Goal: Transaction & Acquisition: Purchase product/service

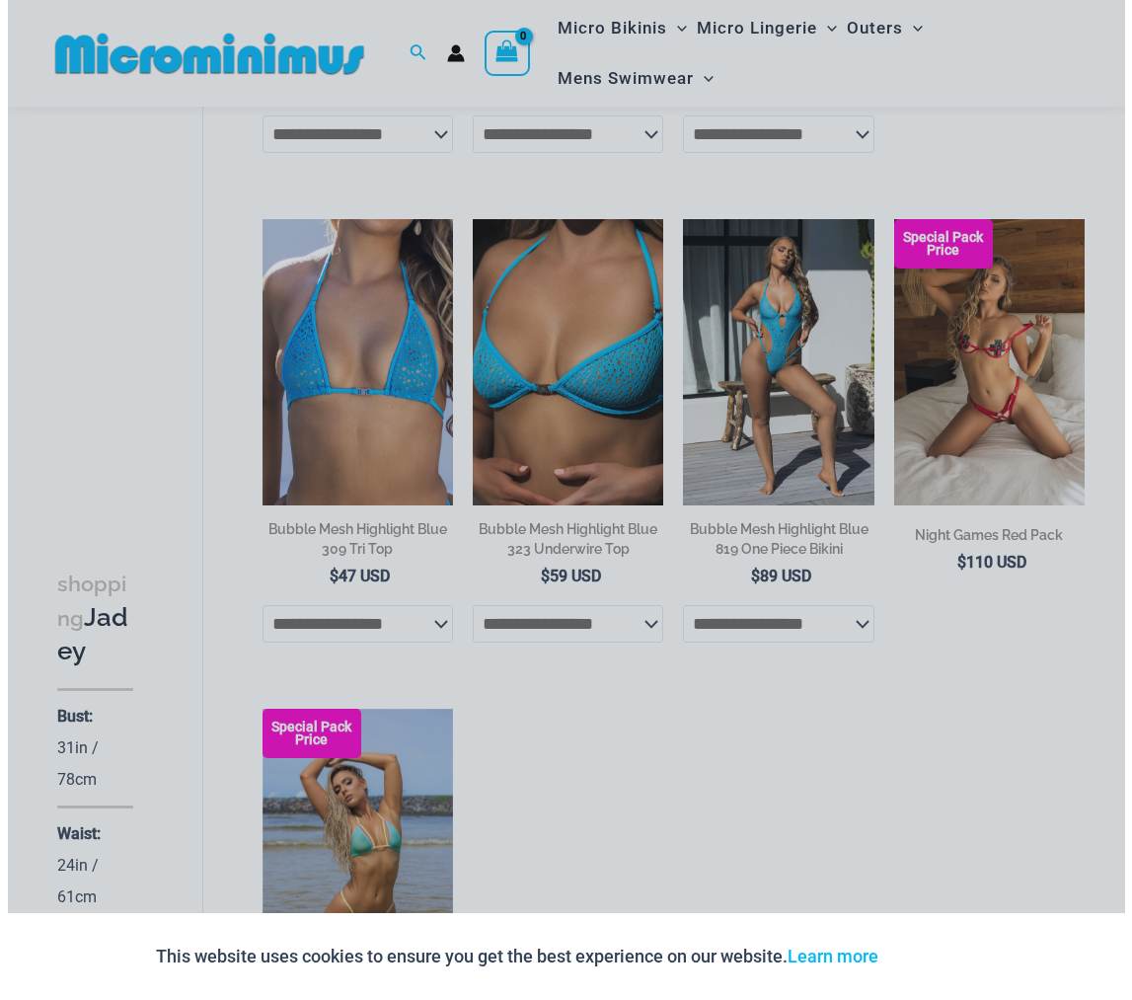
scroll to position [1052, 0]
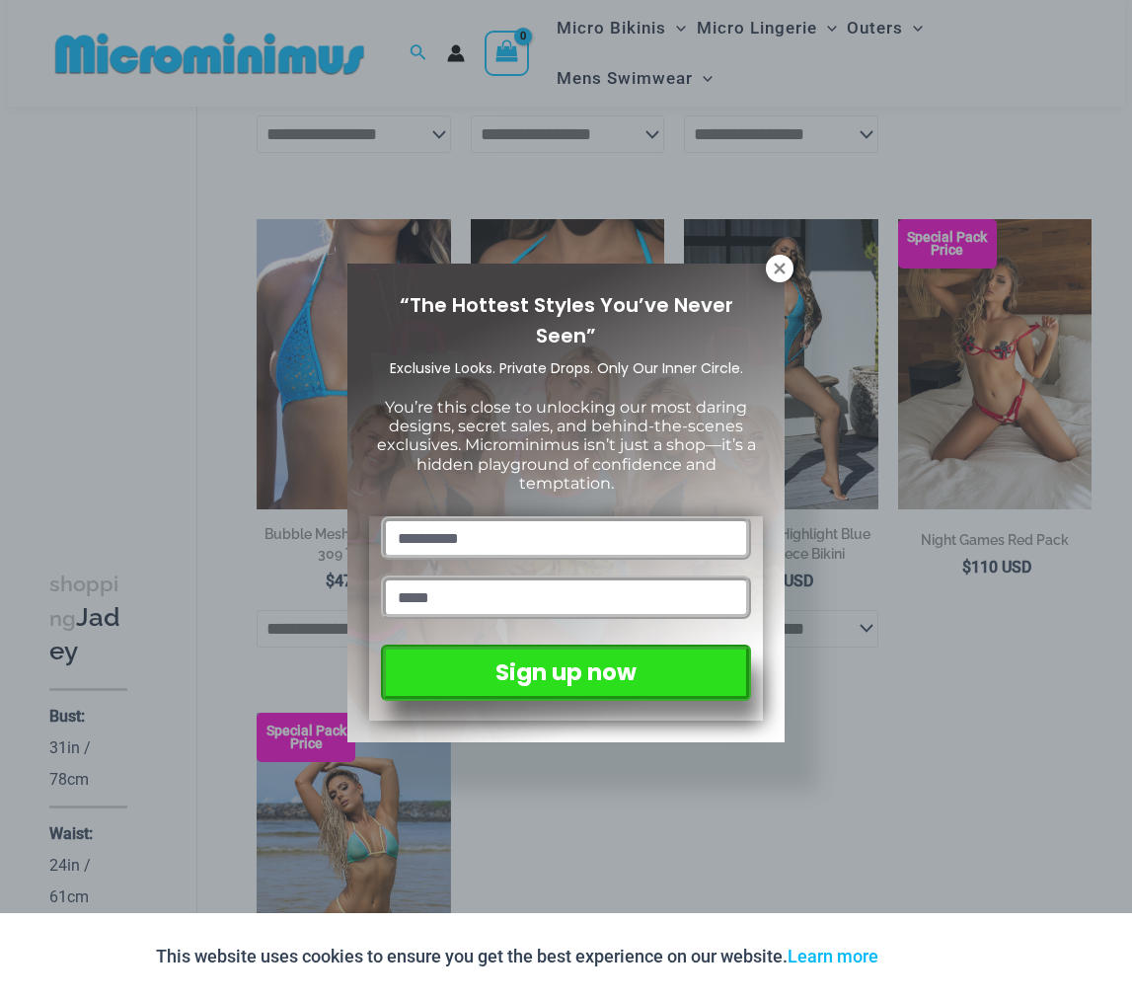
click at [803, 278] on div "“The Hottest Styles You’ve Never Seen” Exclusive Looks. Private Drops. Only Our…" at bounding box center [566, 500] width 1132 height 1000
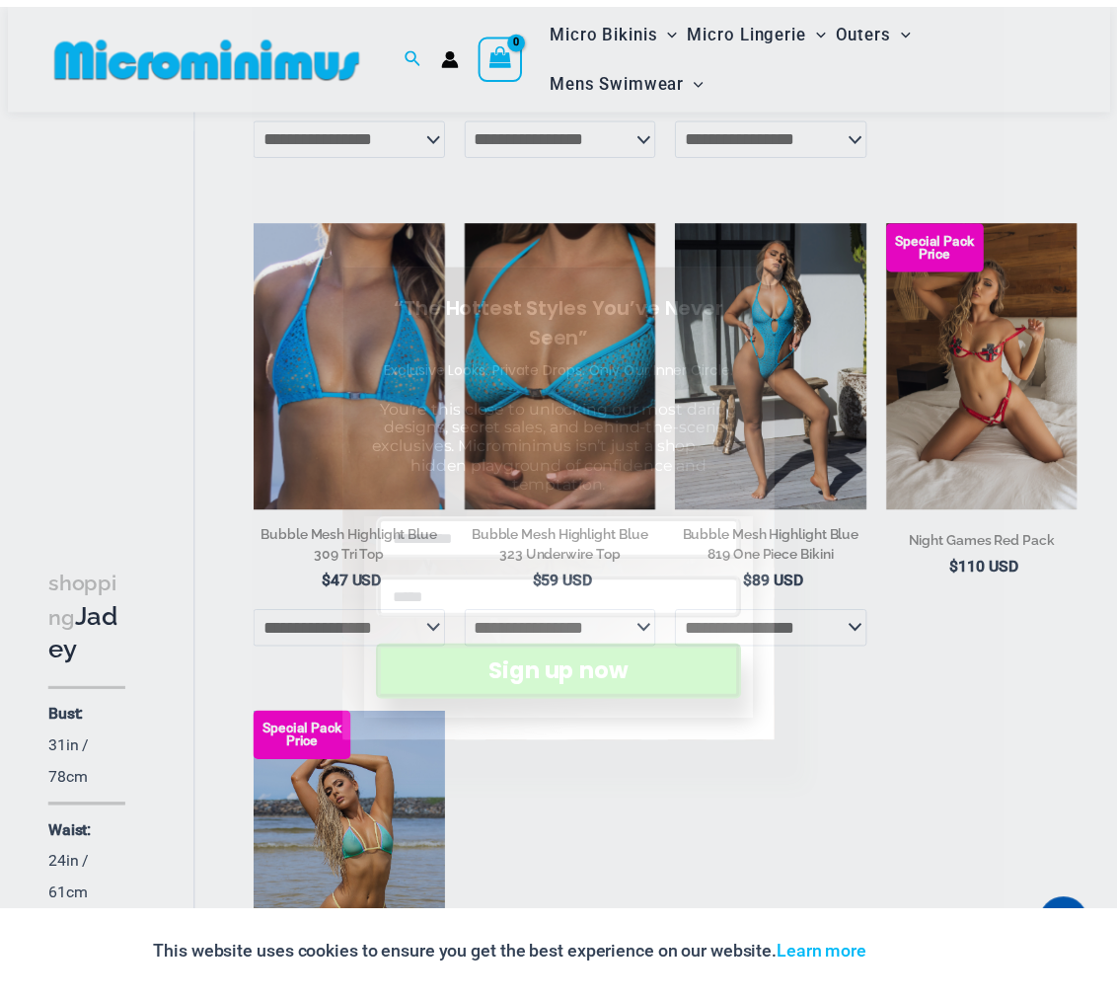
scroll to position [1042, 0]
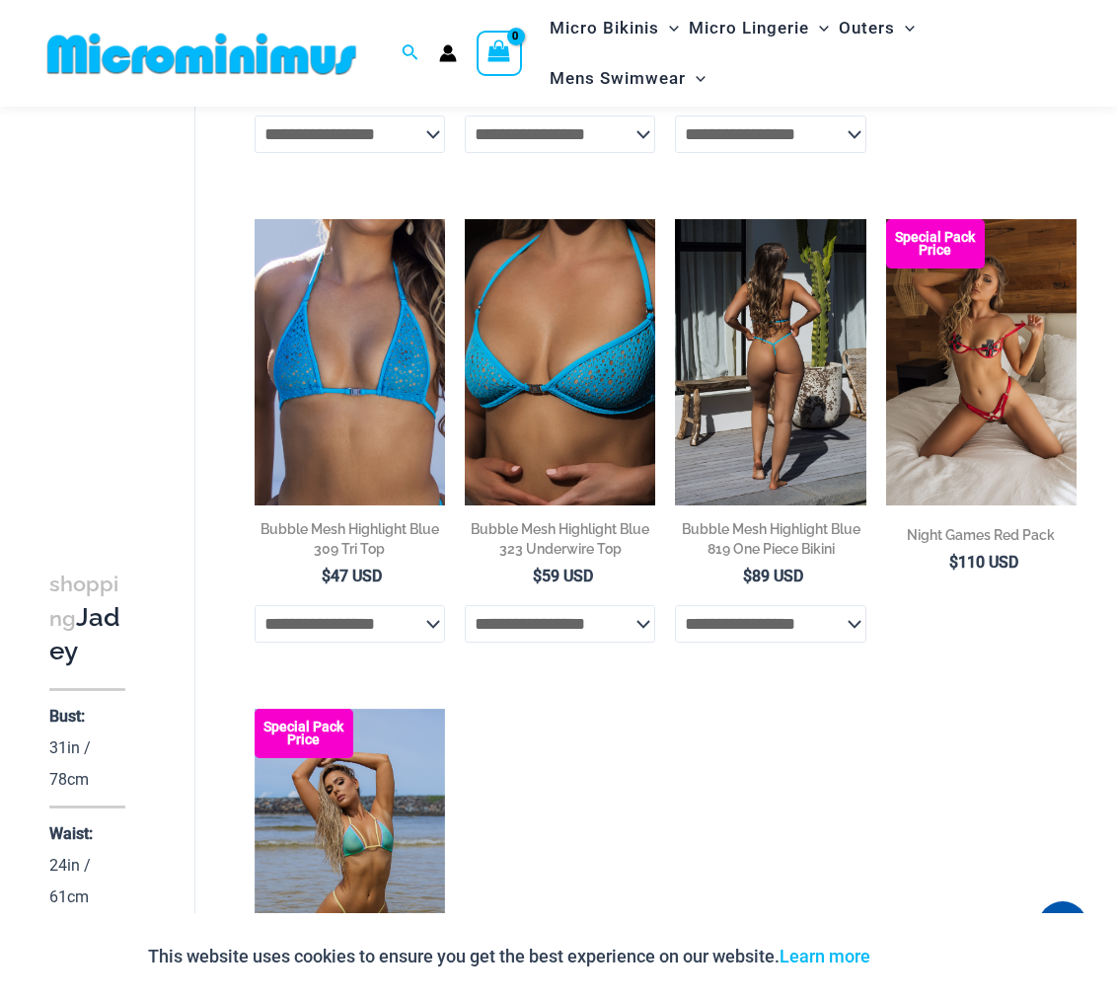
click at [793, 372] on img at bounding box center [770, 362] width 190 height 286
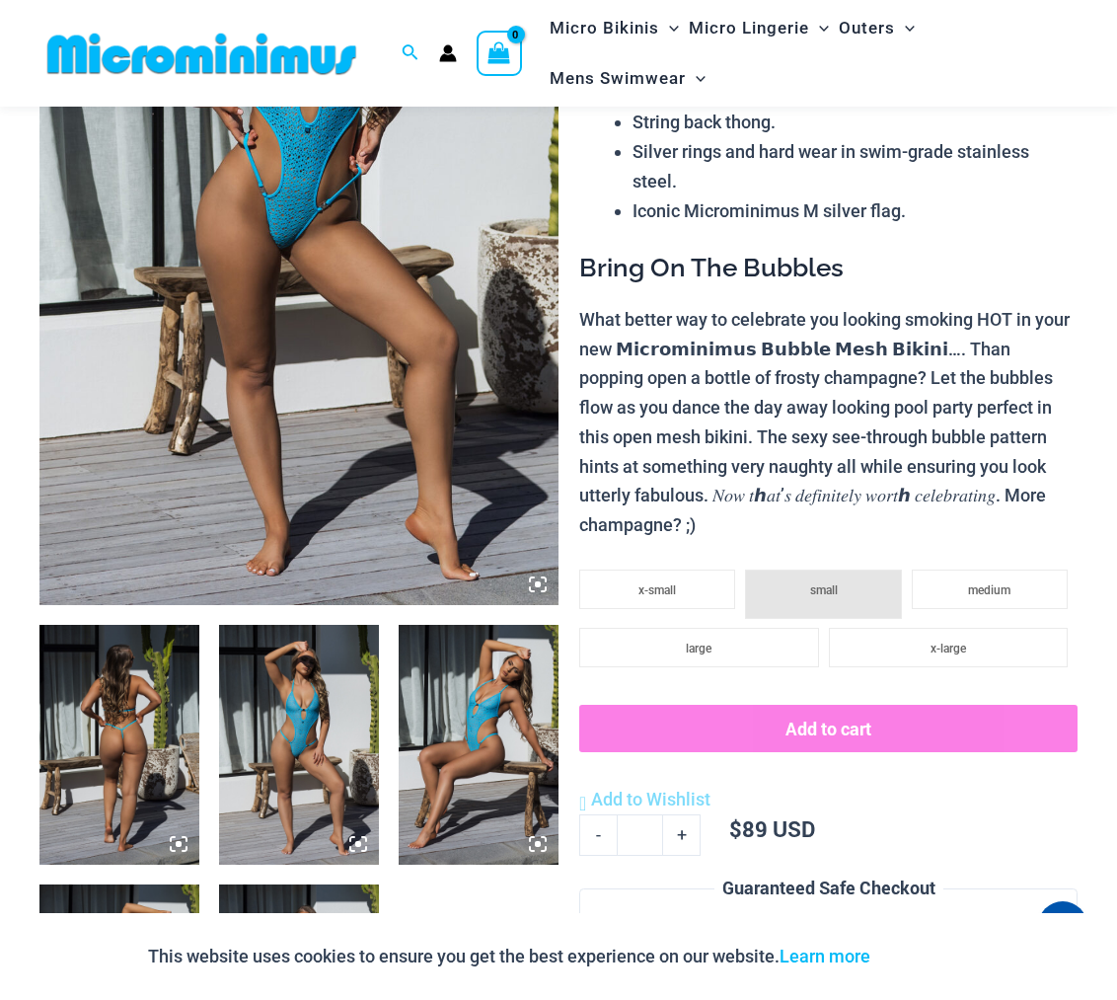
scroll to position [338, 0]
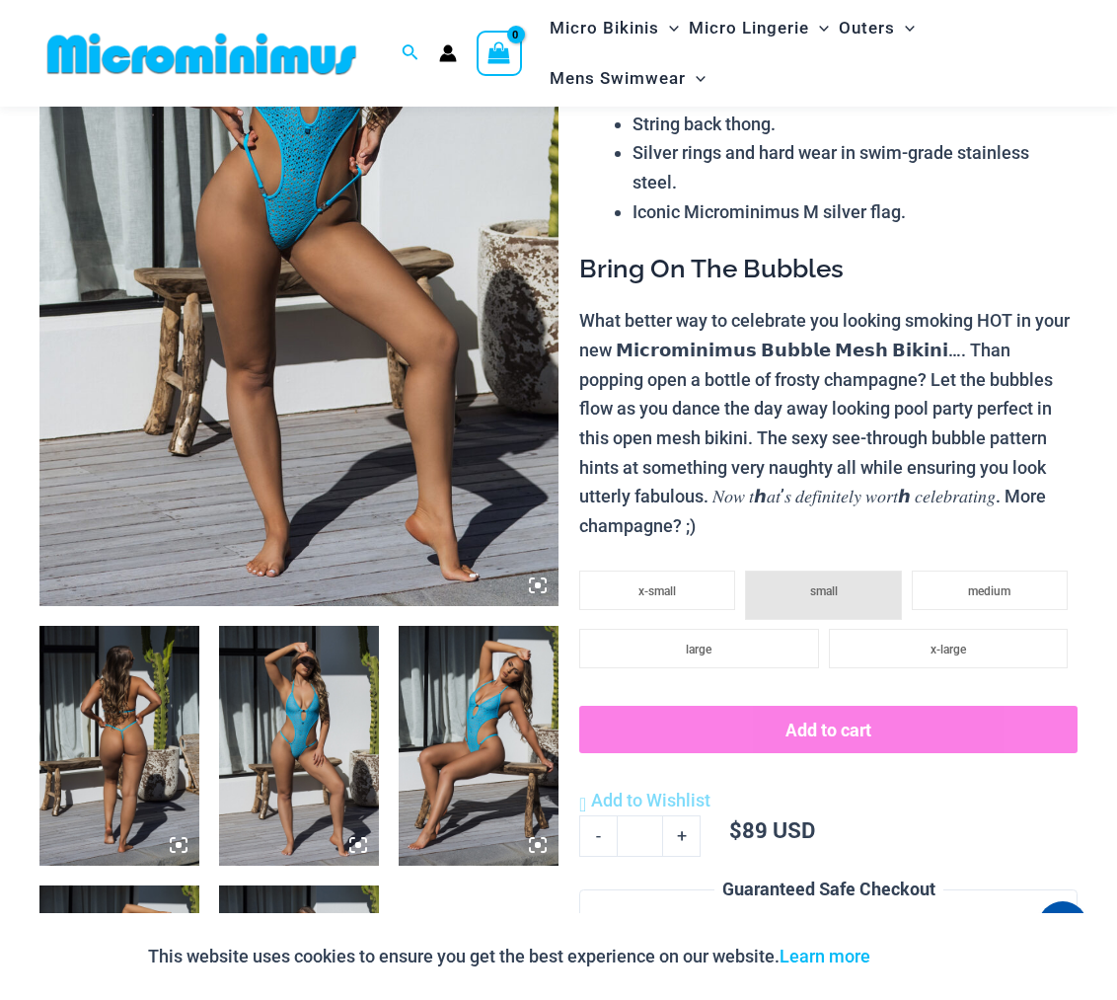
click at [114, 765] on img at bounding box center [119, 746] width 160 height 240
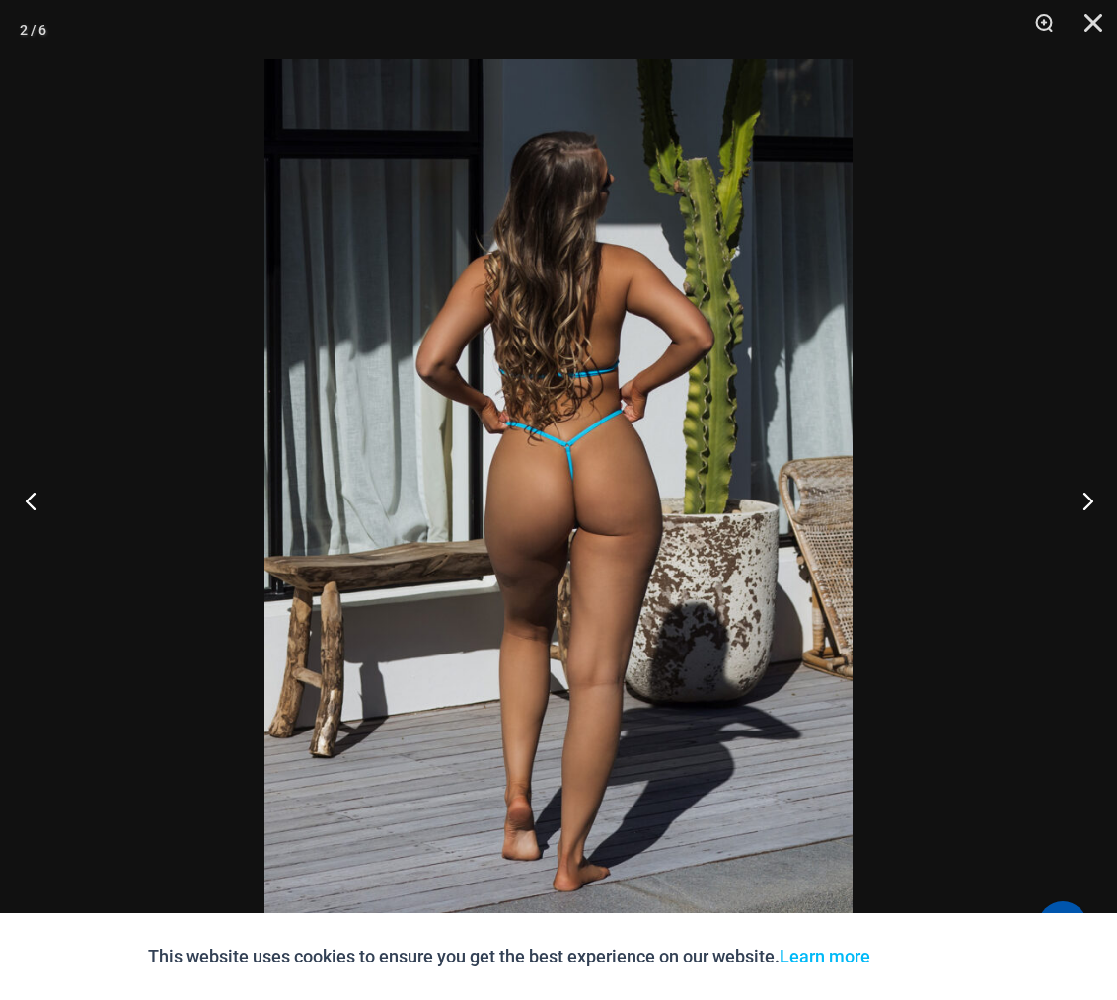
click at [38, 502] on button "Previous" at bounding box center [37, 500] width 74 height 99
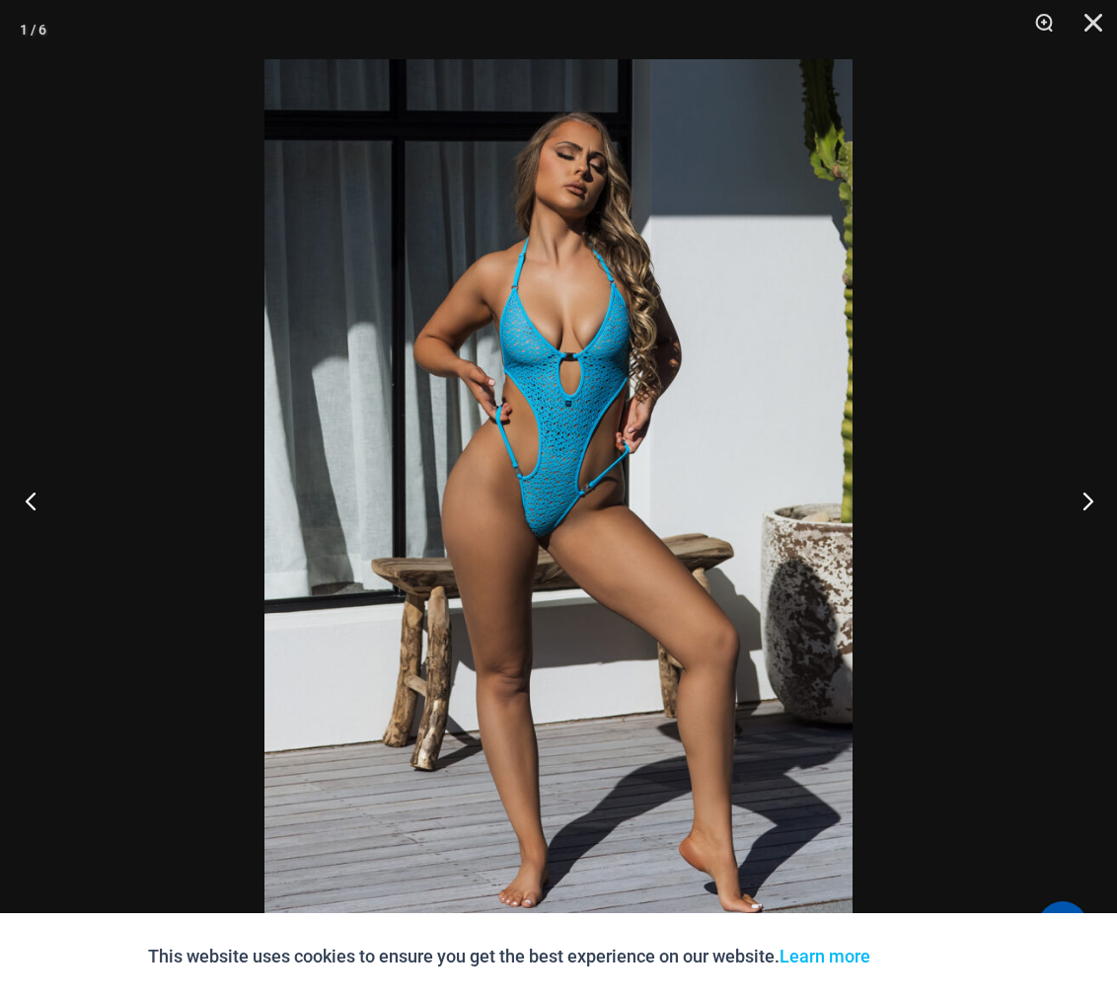
click at [39, 502] on button "Previous" at bounding box center [37, 500] width 74 height 99
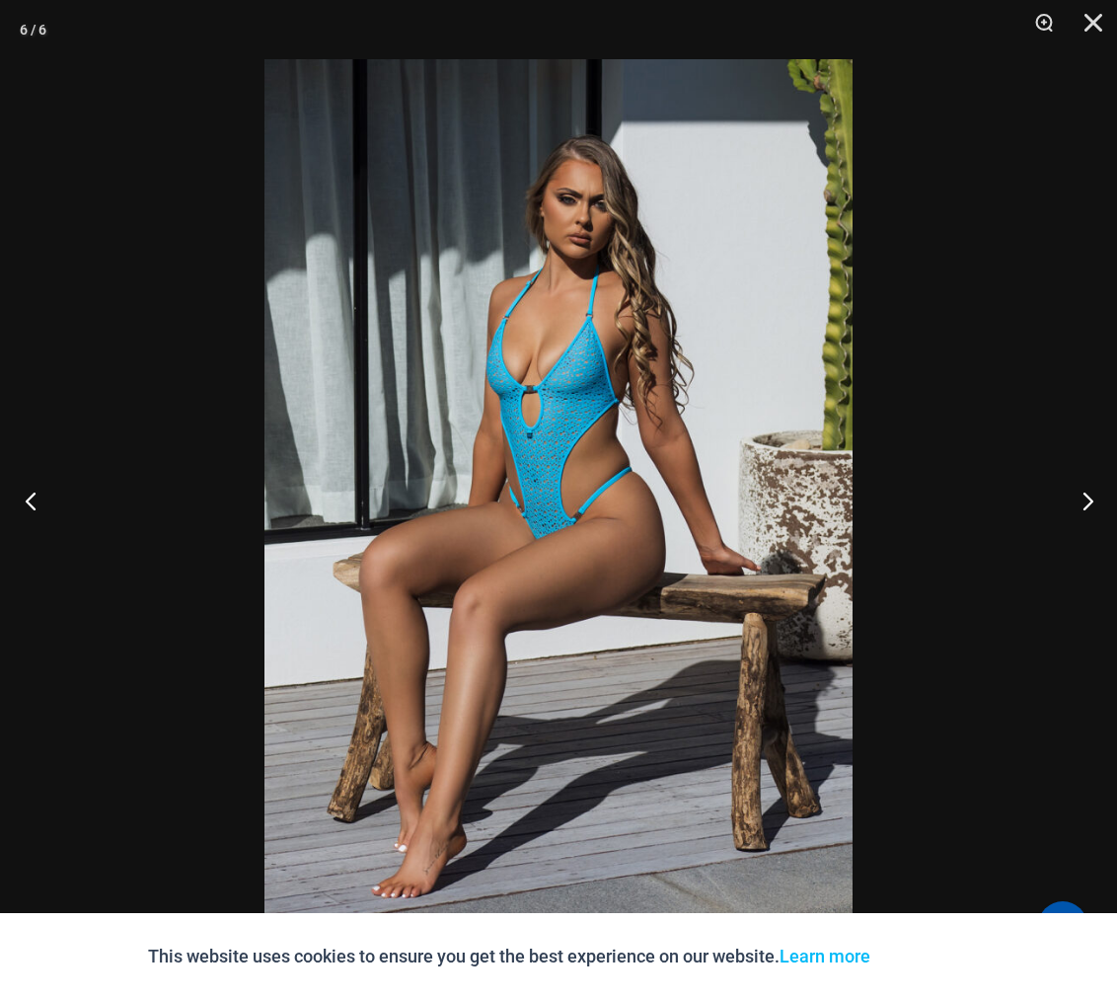
click at [39, 502] on button "Previous" at bounding box center [37, 500] width 74 height 99
